Goal: Task Accomplishment & Management: Use online tool/utility

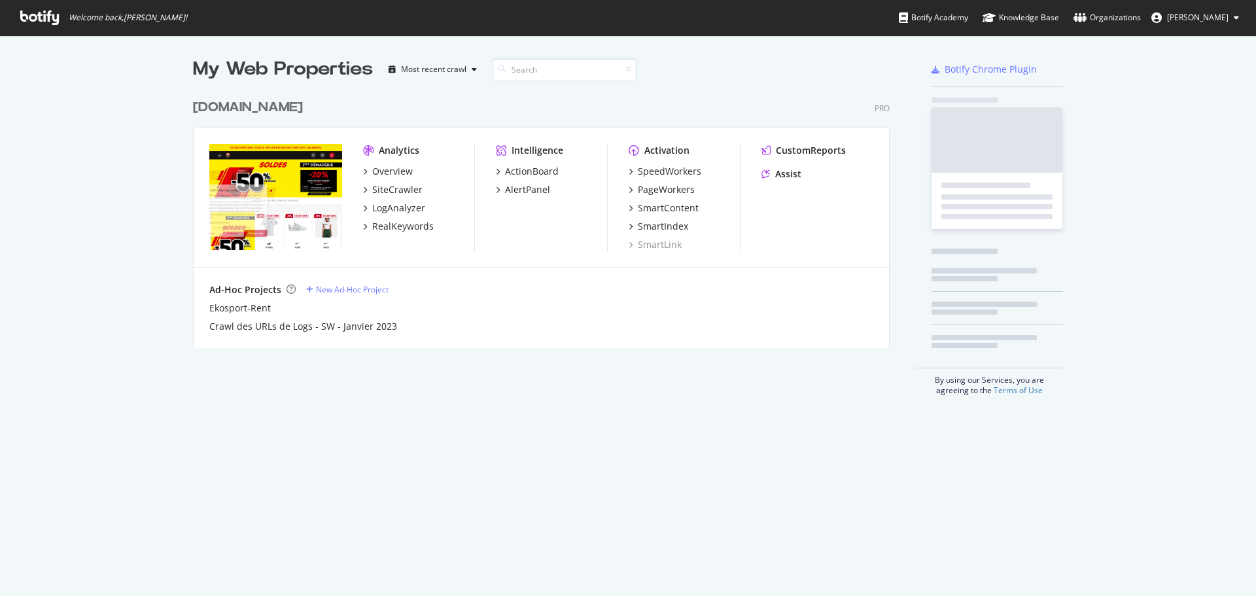
scroll to position [256, 697]
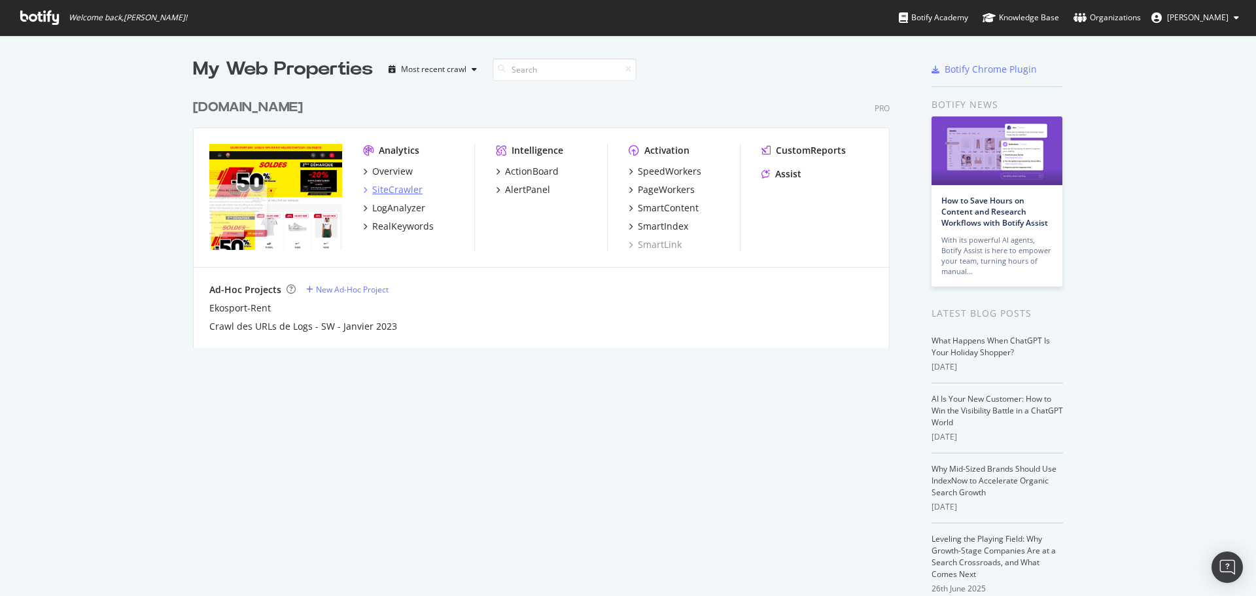
click at [390, 191] on div "SiteCrawler" at bounding box center [397, 189] width 50 height 13
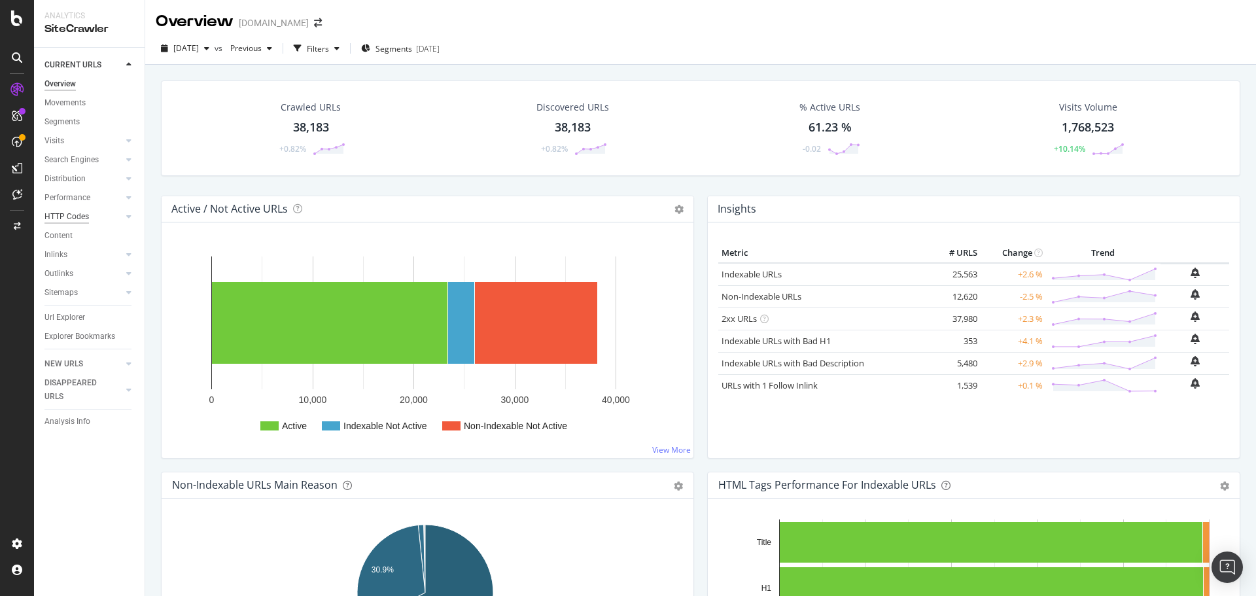
click at [72, 213] on div "HTTP Codes" at bounding box center [66, 217] width 44 height 14
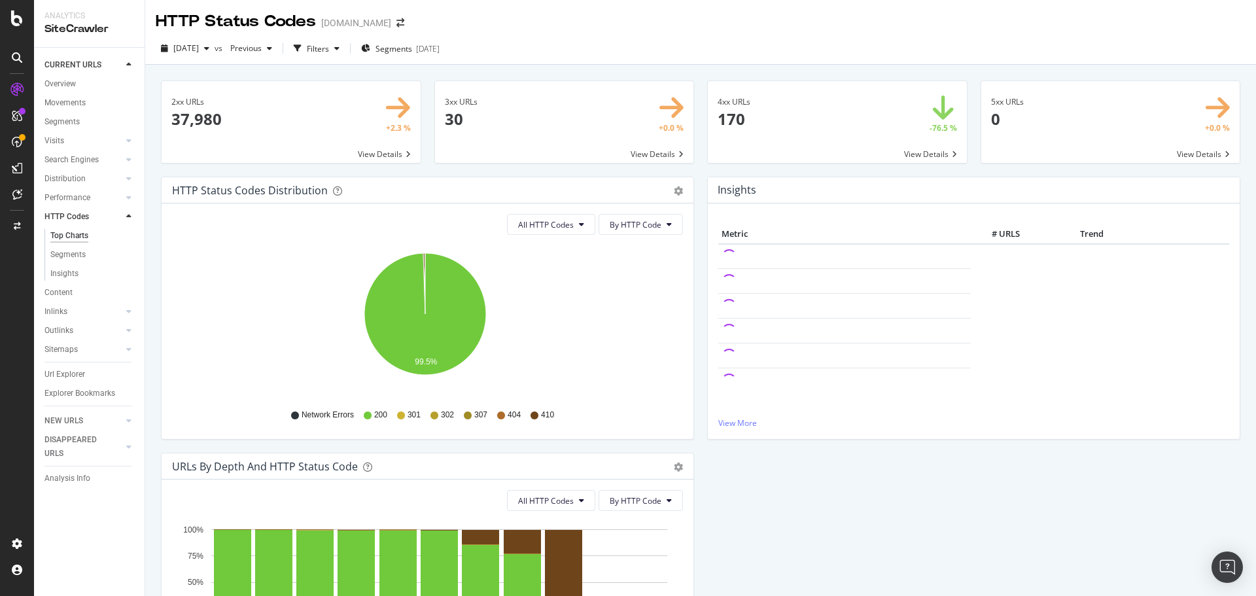
click at [913, 151] on span at bounding box center [837, 122] width 259 height 82
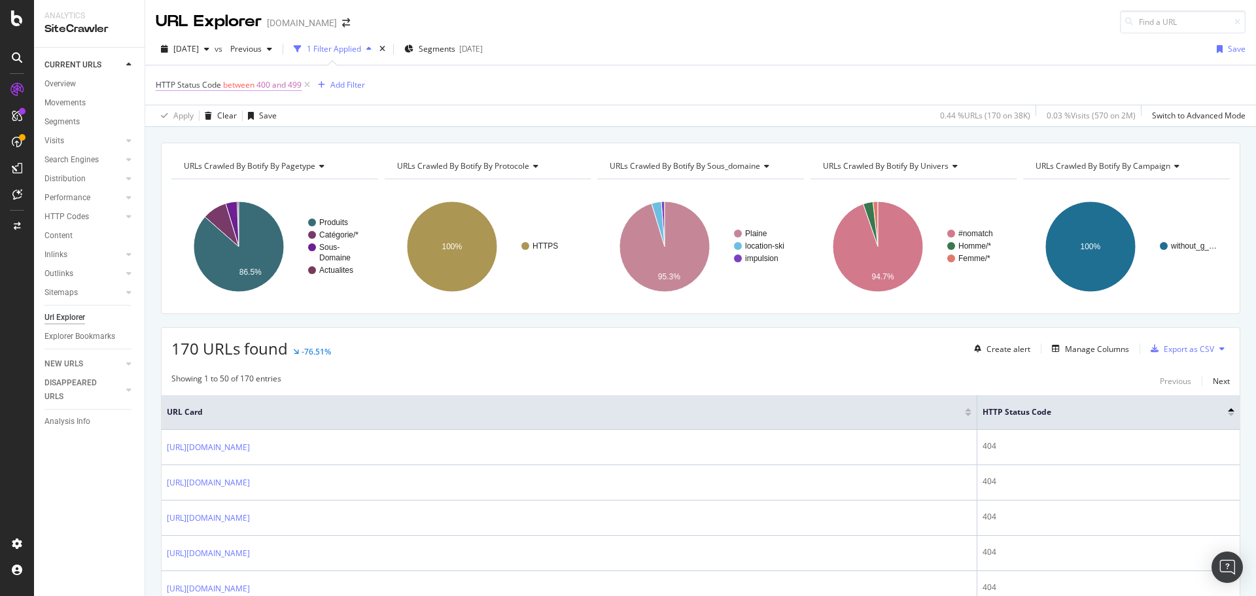
click at [267, 84] on span "400 and 499" at bounding box center [278, 85] width 45 height 18
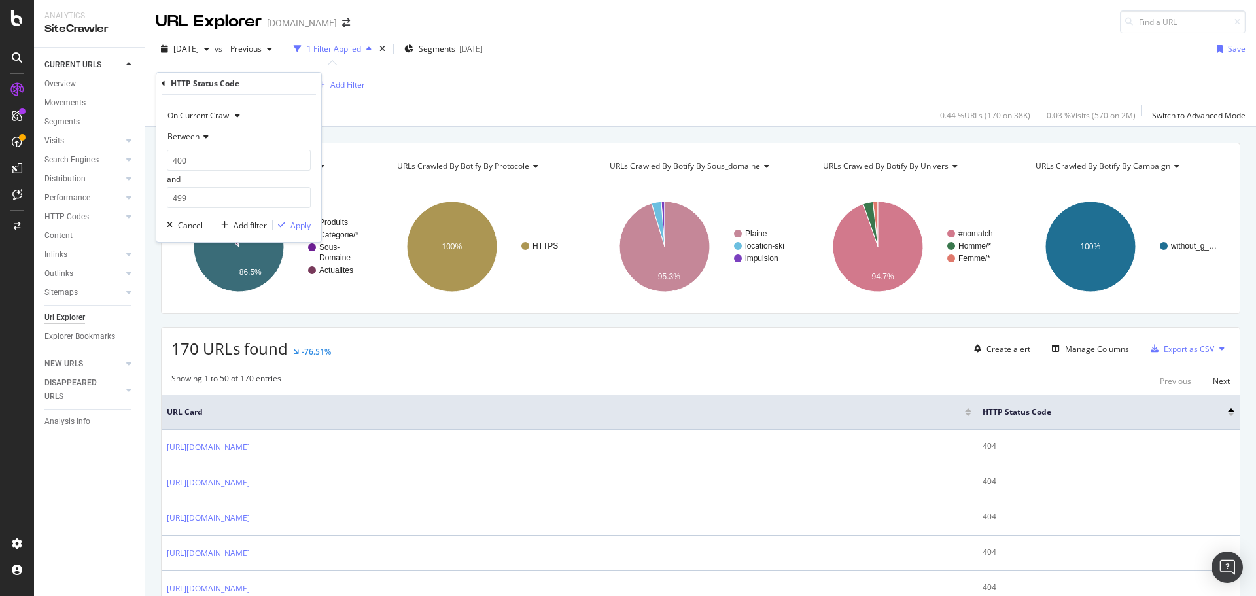
click at [206, 145] on div "Between" at bounding box center [239, 136] width 144 height 21
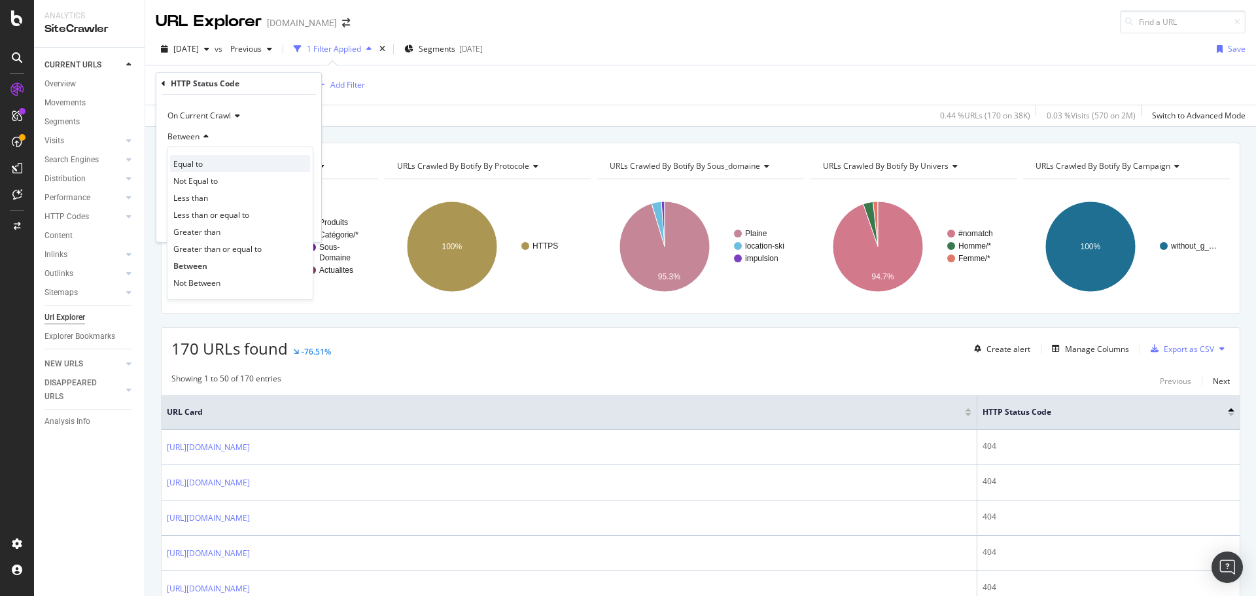
click at [190, 159] on span "Equal to" at bounding box center [187, 163] width 29 height 11
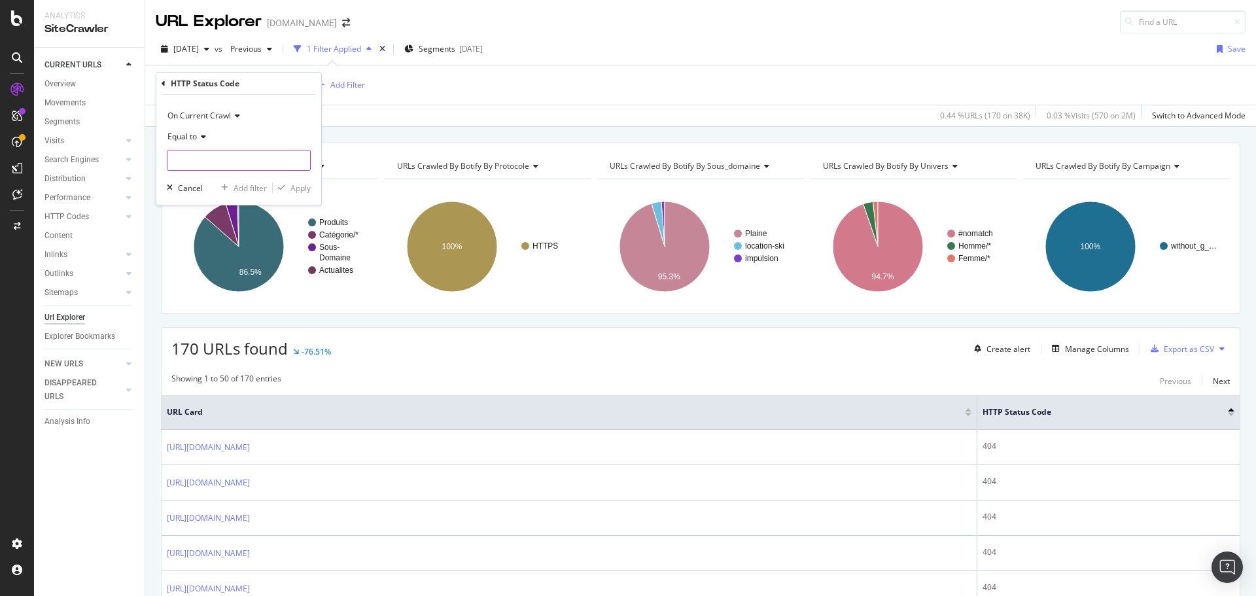
click at [204, 162] on input "number" at bounding box center [239, 160] width 144 height 21
type input "404"
click at [283, 177] on div "404 9 URLS" at bounding box center [239, 178] width 145 height 14
click at [300, 188] on div "Apply" at bounding box center [300, 187] width 20 height 11
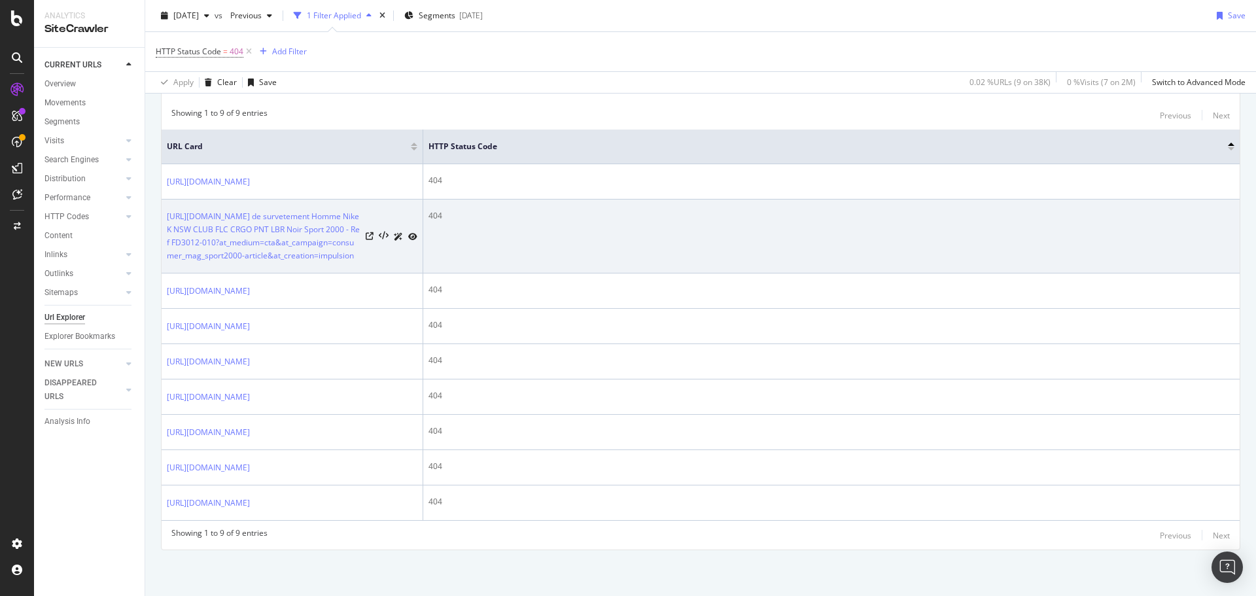
scroll to position [354, 0]
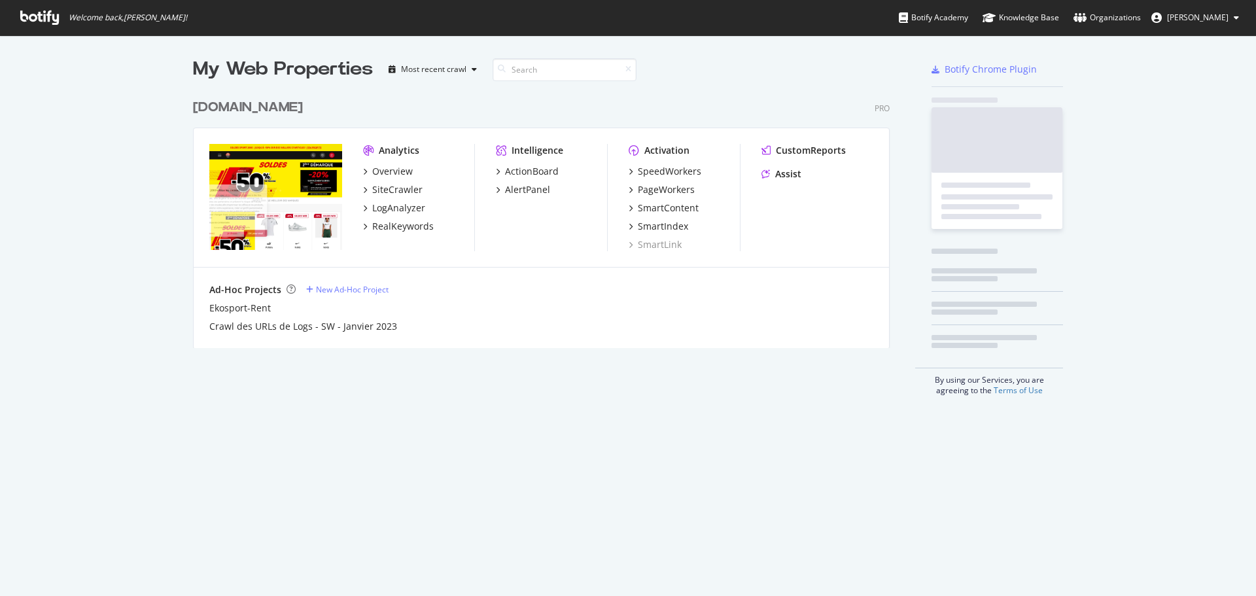
scroll to position [256, 697]
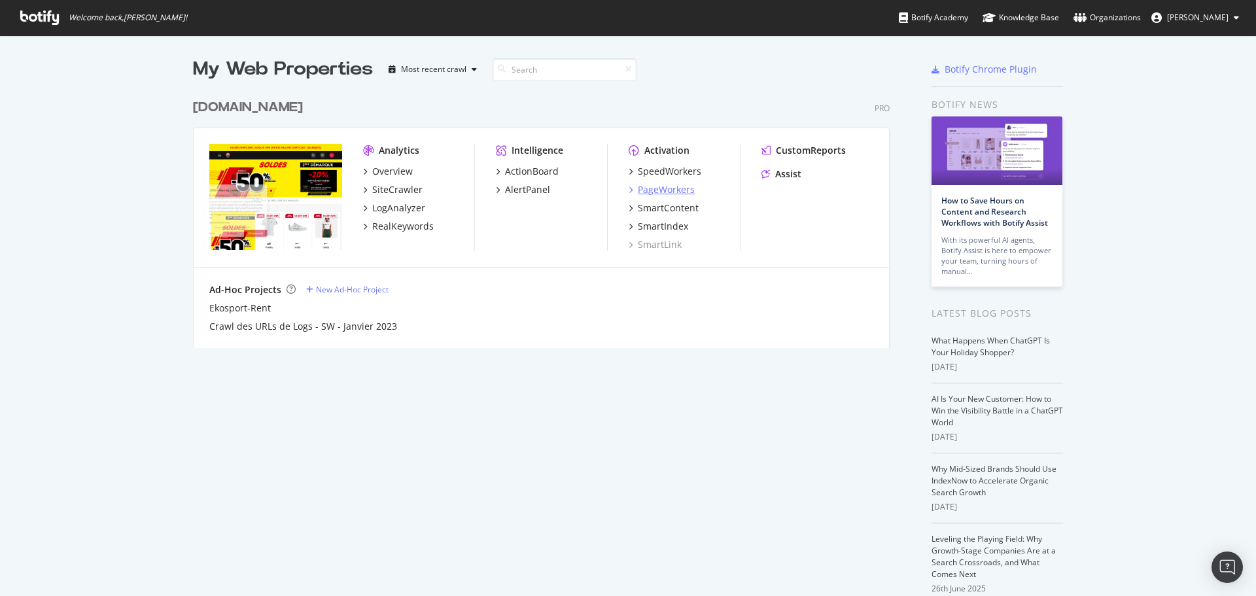
click at [674, 191] on div "PageWorkers" at bounding box center [666, 189] width 57 height 13
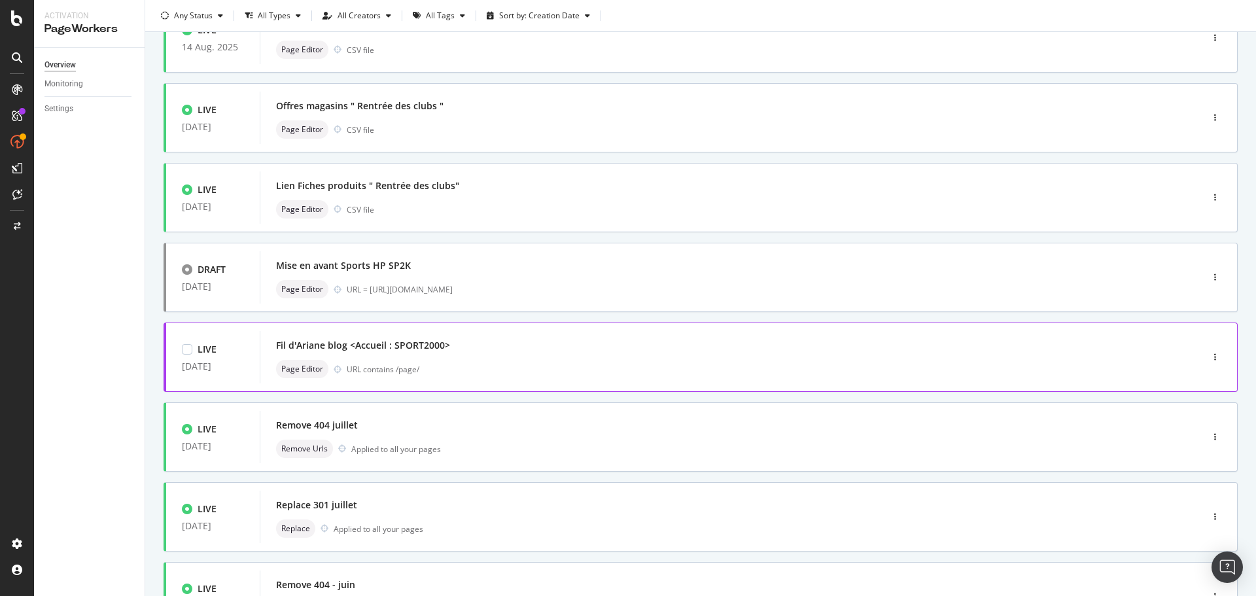
scroll to position [196, 0]
click at [397, 262] on div "Mise en avant Sports HP SP2K" at bounding box center [343, 264] width 135 height 13
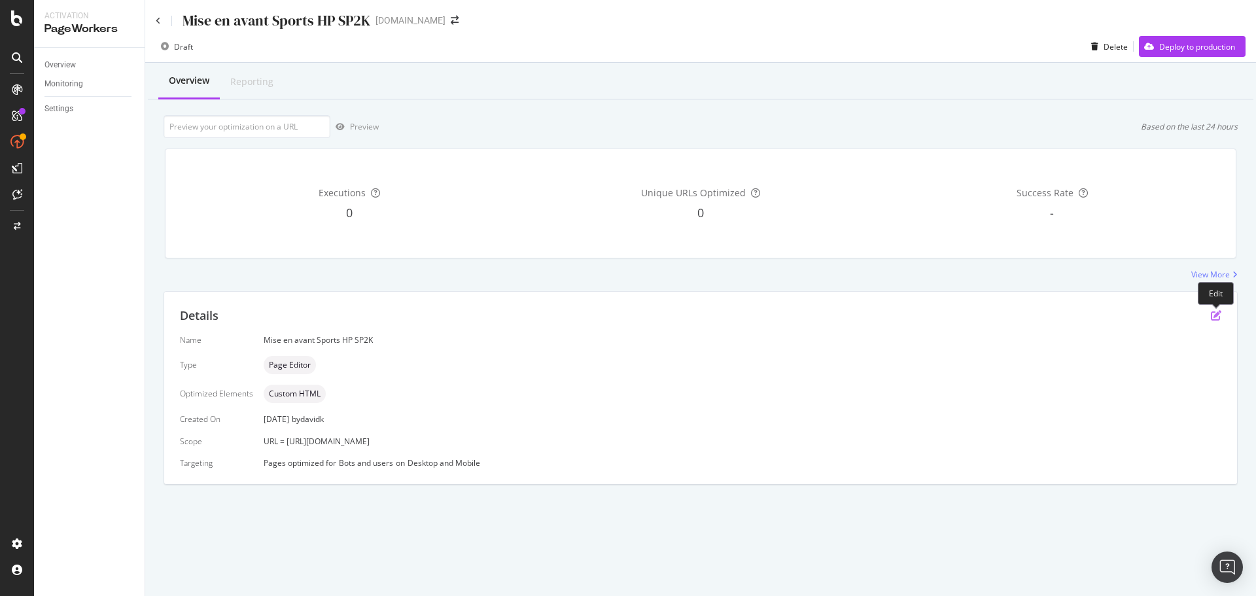
click at [1215, 311] on icon "pen-to-square" at bounding box center [1216, 315] width 10 height 10
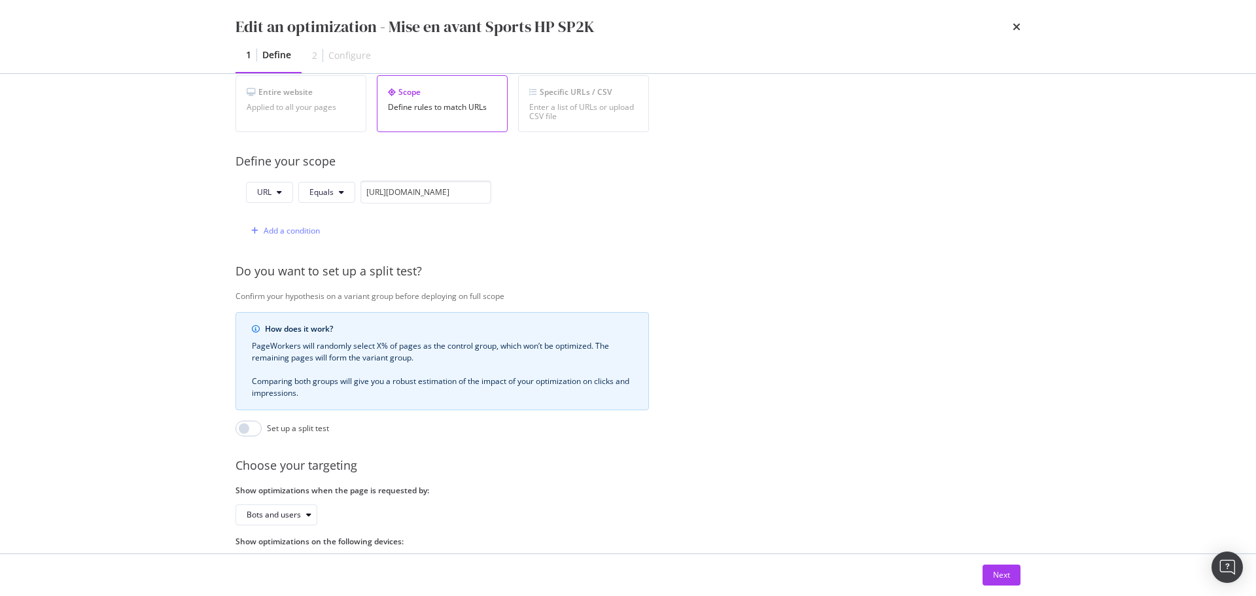
scroll to position [311, 0]
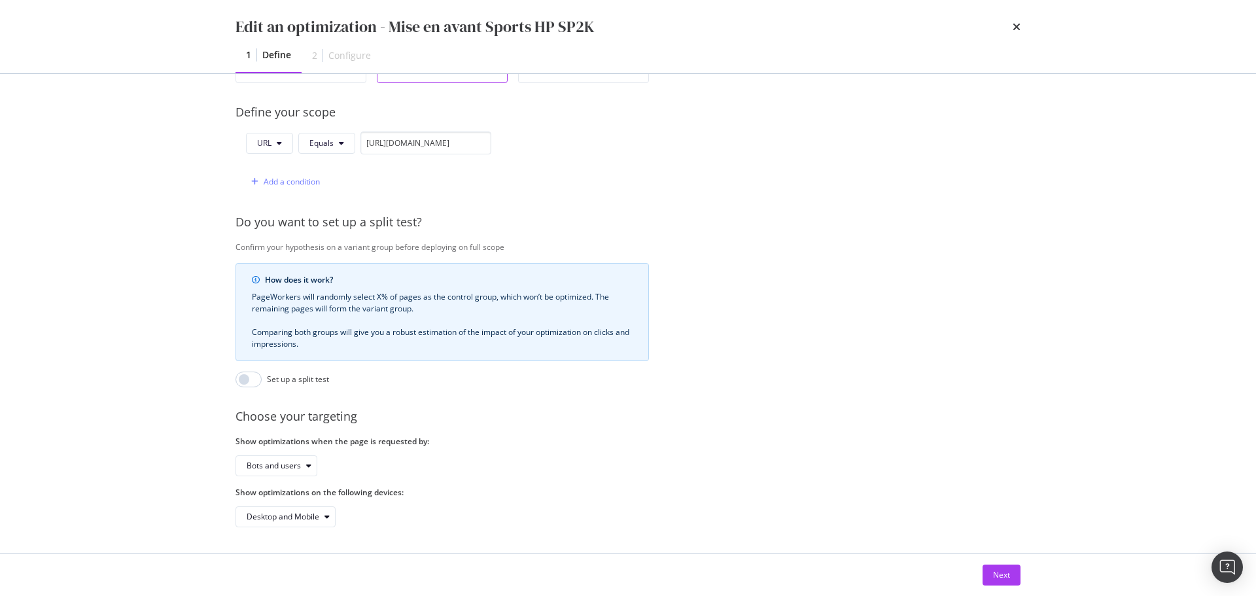
click at [1017, 28] on icon "times" at bounding box center [1016, 27] width 8 height 10
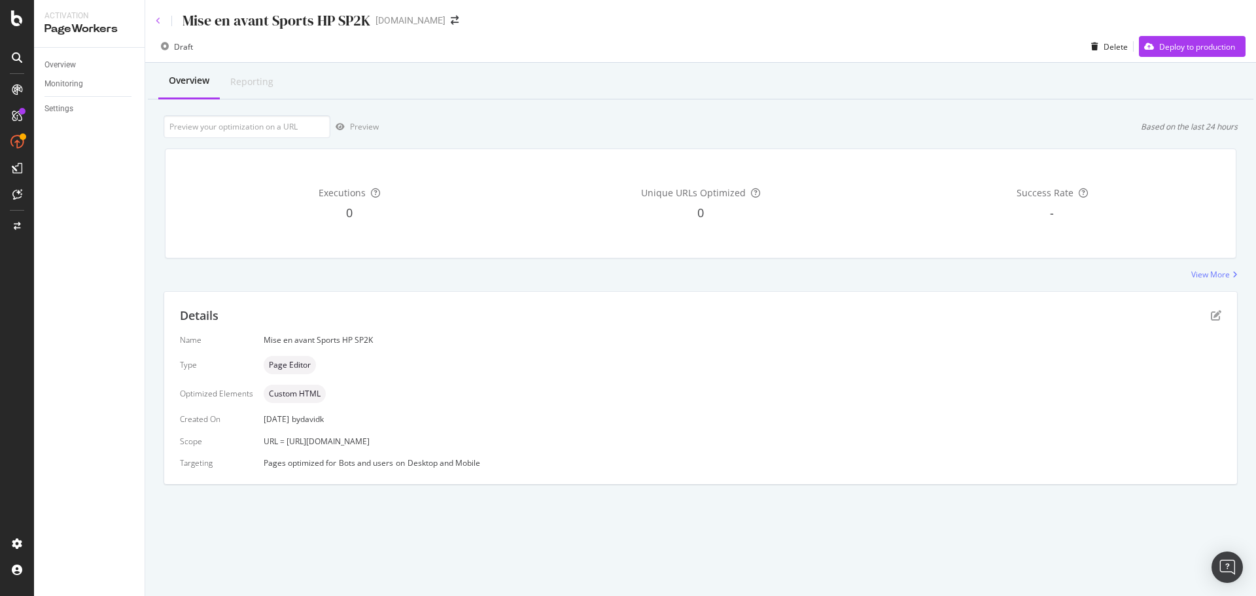
click at [160, 22] on icon at bounding box center [158, 21] width 5 height 8
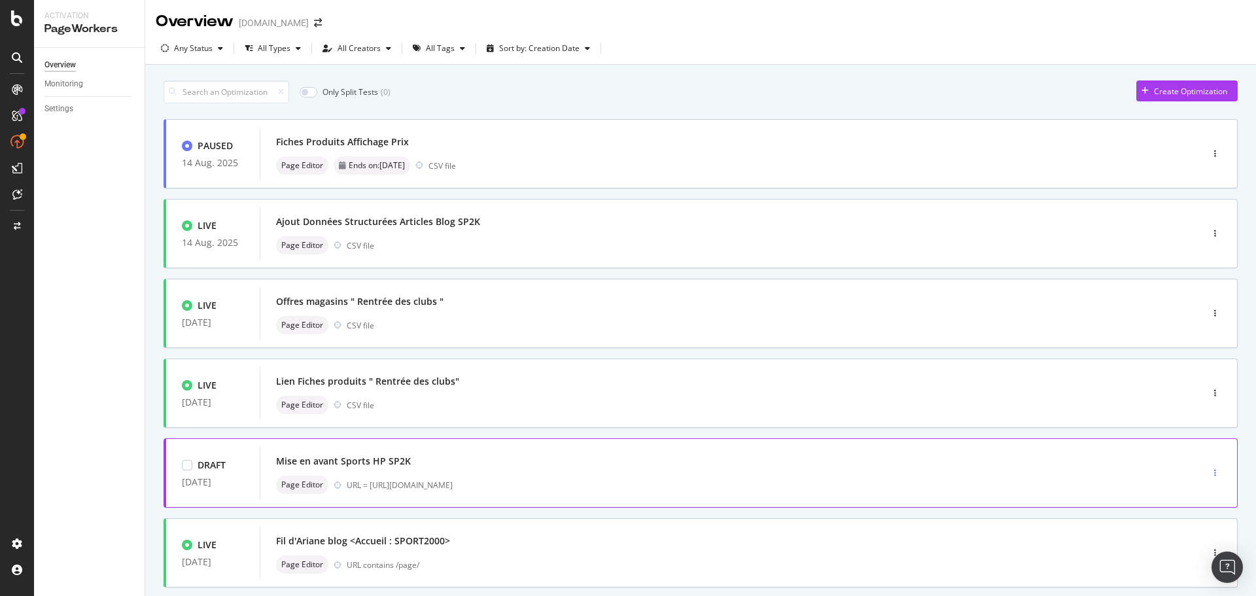
click at [1209, 470] on div "button" at bounding box center [1215, 473] width 12 height 8
click at [313, 466] on div "Mise en avant Sports HP SP2K" at bounding box center [343, 461] width 135 height 13
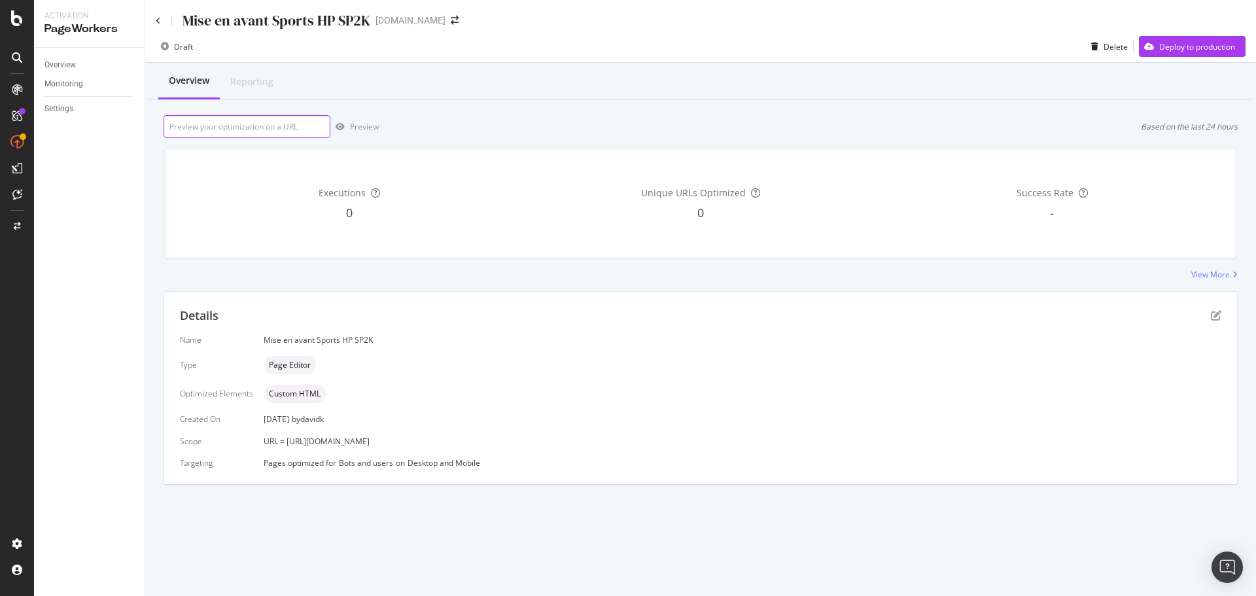
click at [240, 124] on input "url" at bounding box center [247, 126] width 167 height 23
paste input "https://www.sport2000.fr/"
type input "https://www.sport2000.fr/"
click at [360, 120] on div "Preview" at bounding box center [354, 127] width 48 height 20
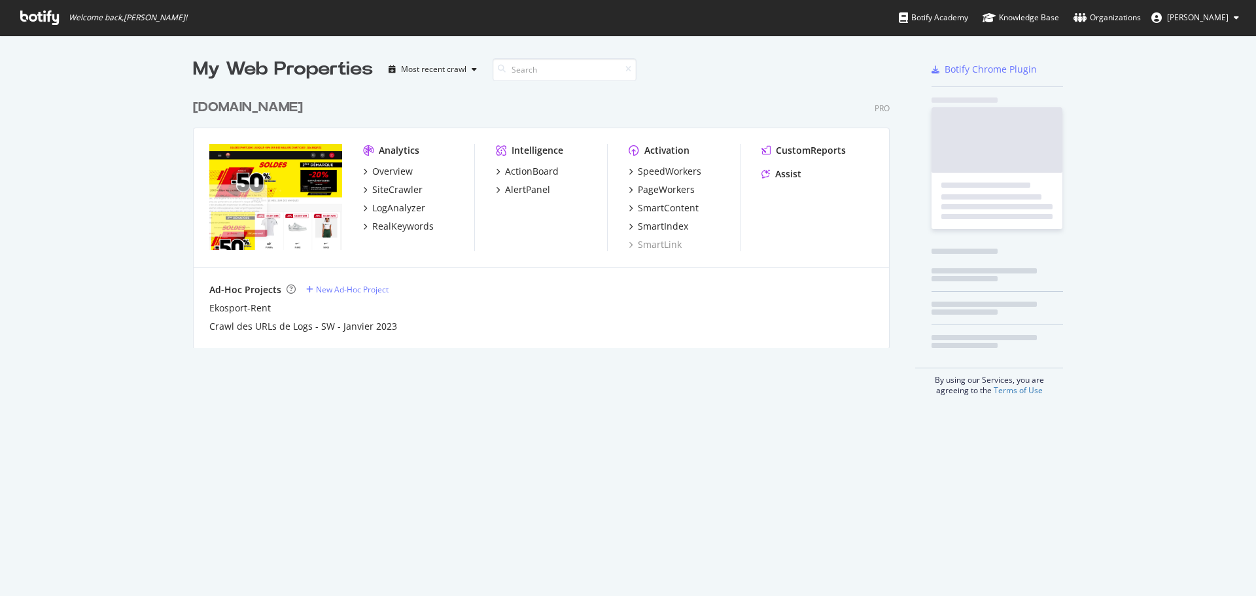
scroll to position [256, 697]
